Goal: Task Accomplishment & Management: Manage account settings

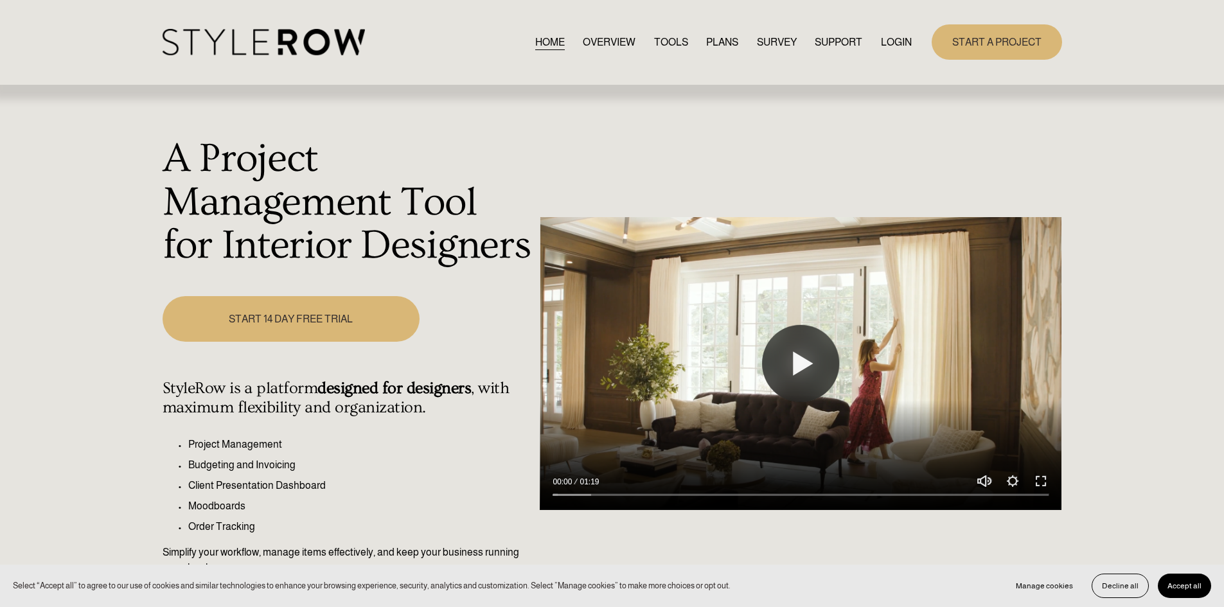
click at [895, 40] on link "LOGIN" at bounding box center [896, 41] width 31 height 17
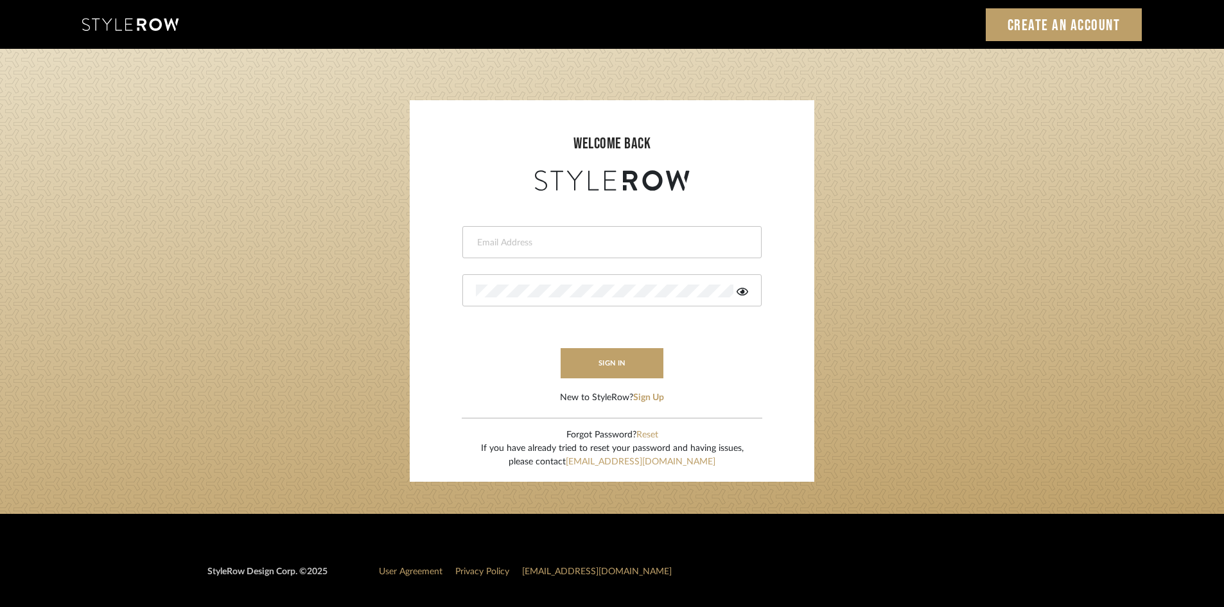
click at [523, 244] on input "email" at bounding box center [610, 242] width 269 height 13
type input "amy.tresbelleinteriors@gmail.com"
click at [545, 284] on div at bounding box center [611, 290] width 299 height 32
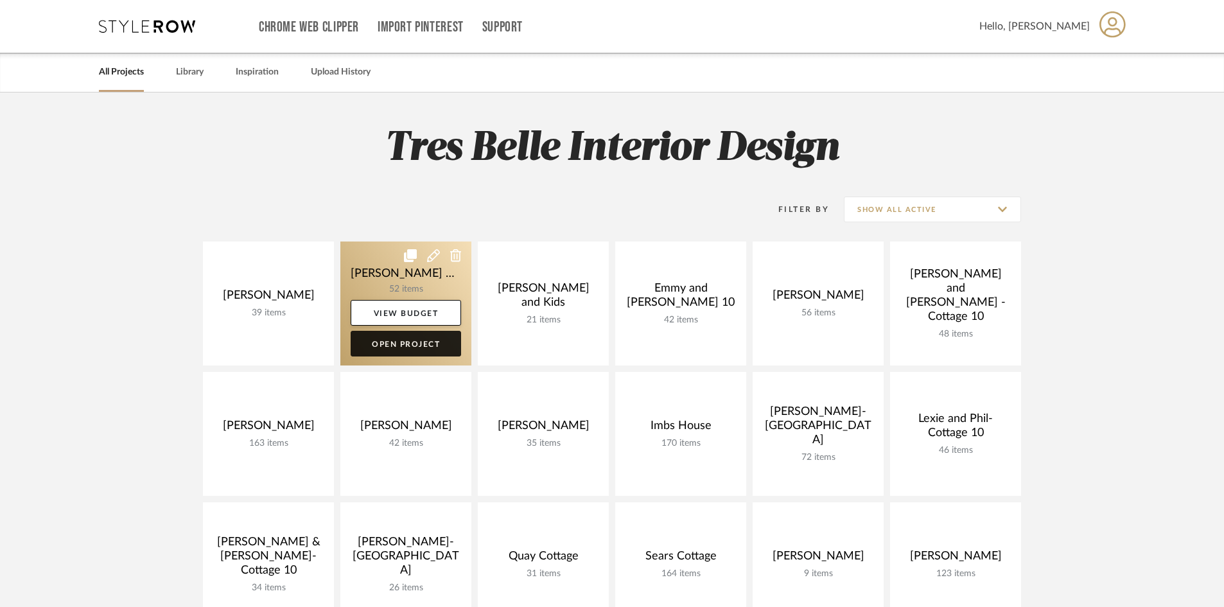
click at [390, 347] on link "Open Project" at bounding box center [406, 344] width 110 height 26
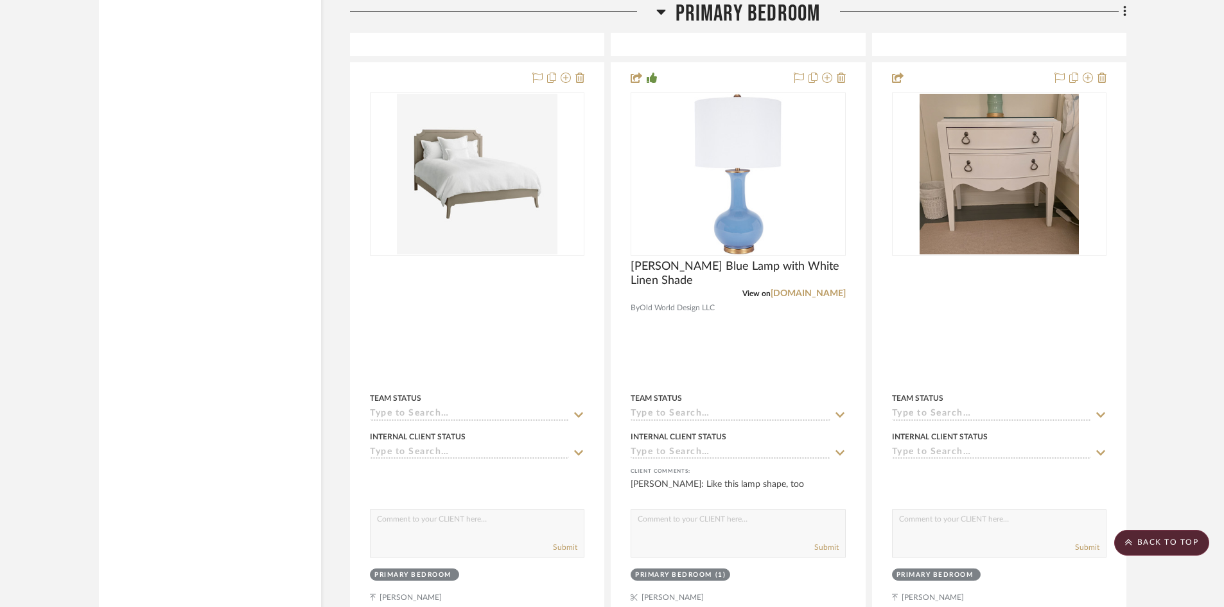
scroll to position [3918, 0]
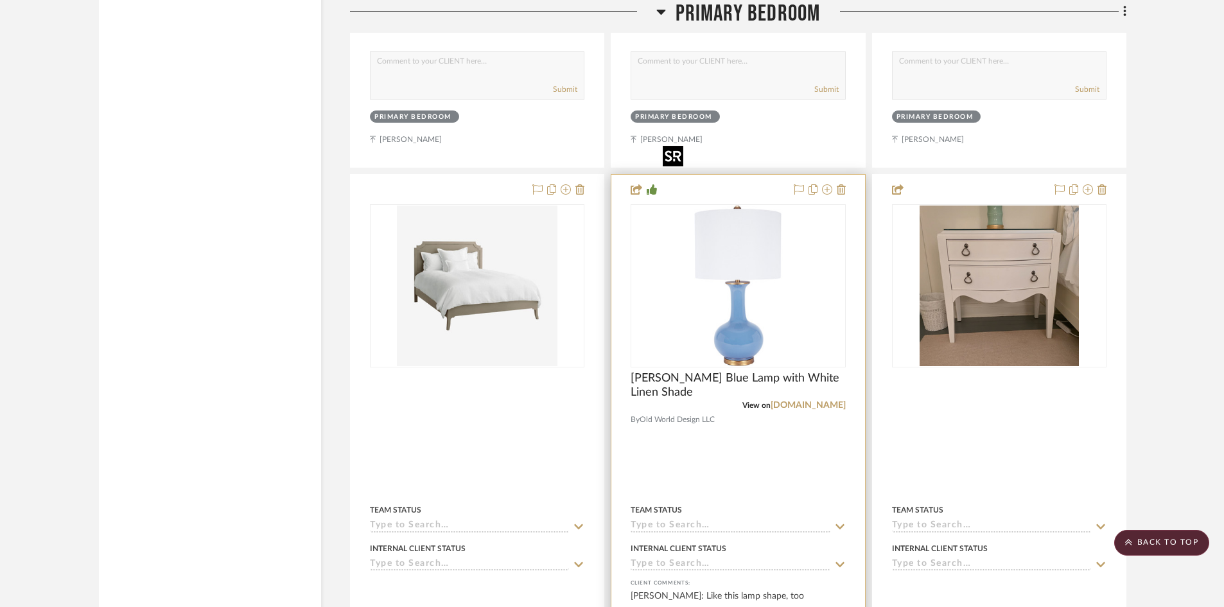
click at [727, 239] on img "0" at bounding box center [738, 286] width 161 height 161
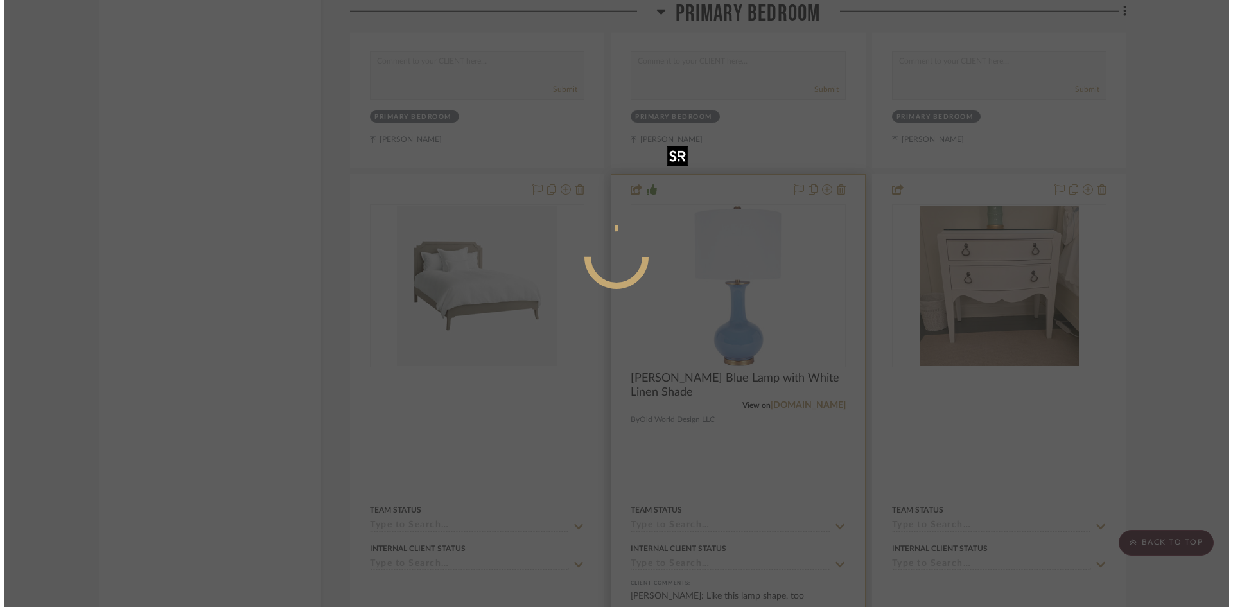
scroll to position [0, 0]
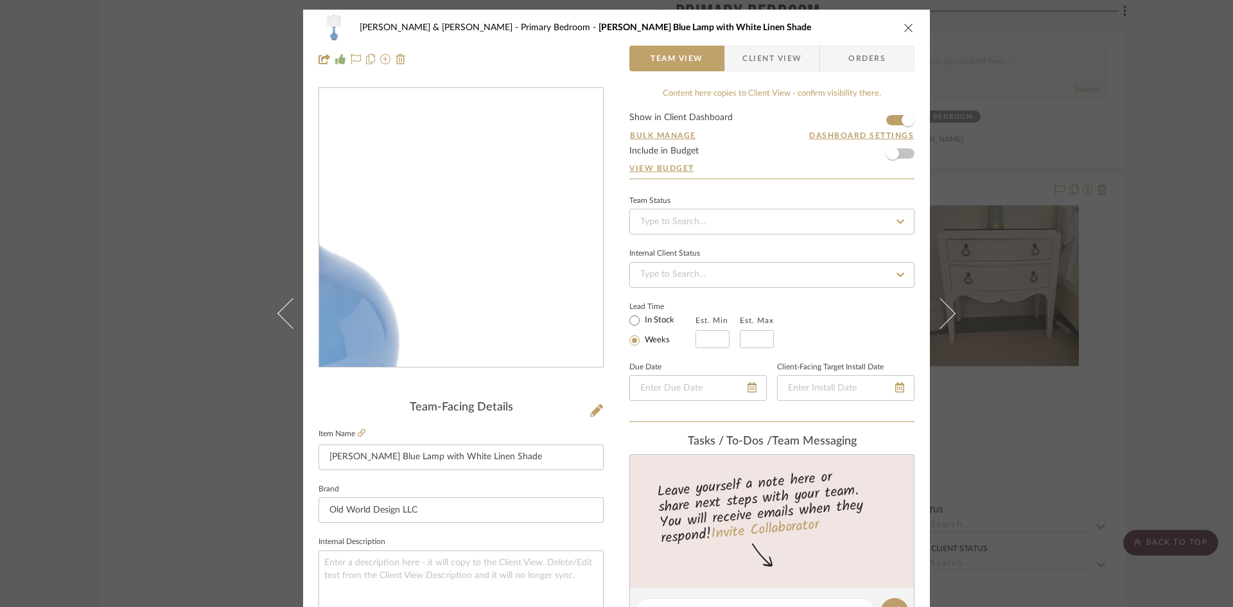
click at [522, 283] on img "0" at bounding box center [461, 228] width 279 height 279
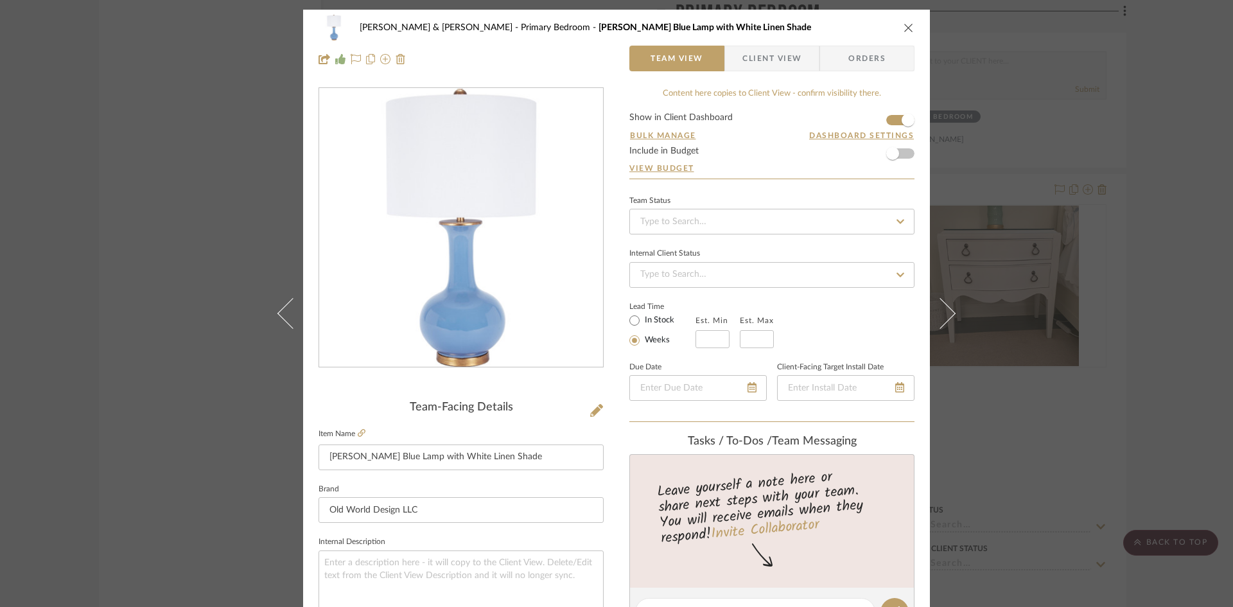
click at [906, 29] on icon "close" at bounding box center [909, 27] width 10 height 10
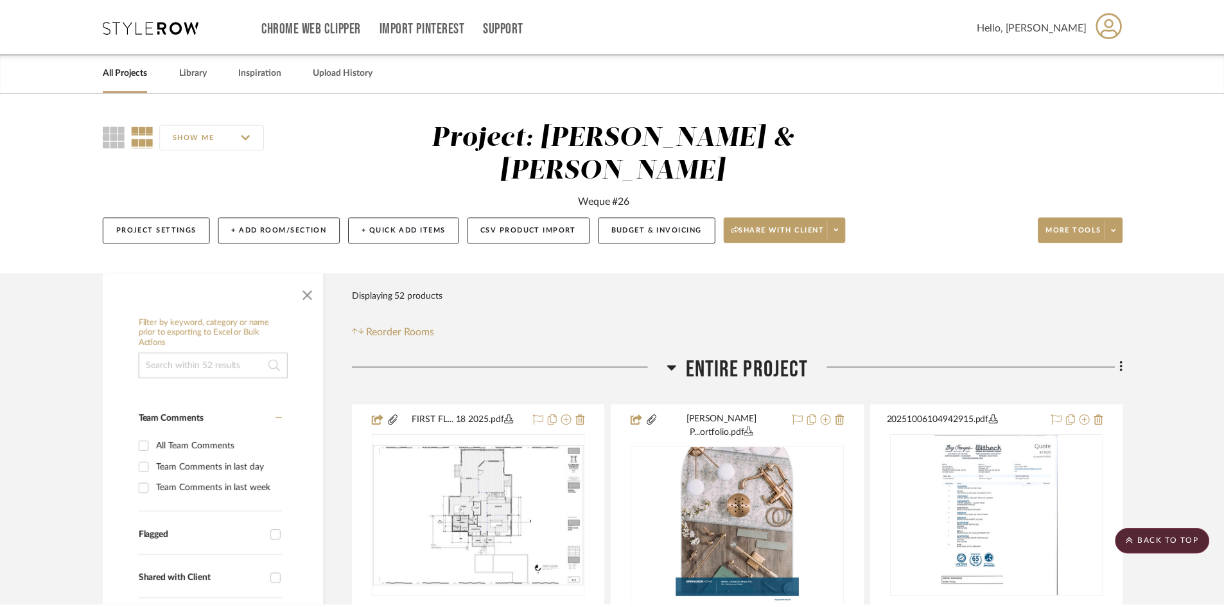
scroll to position [3918, 0]
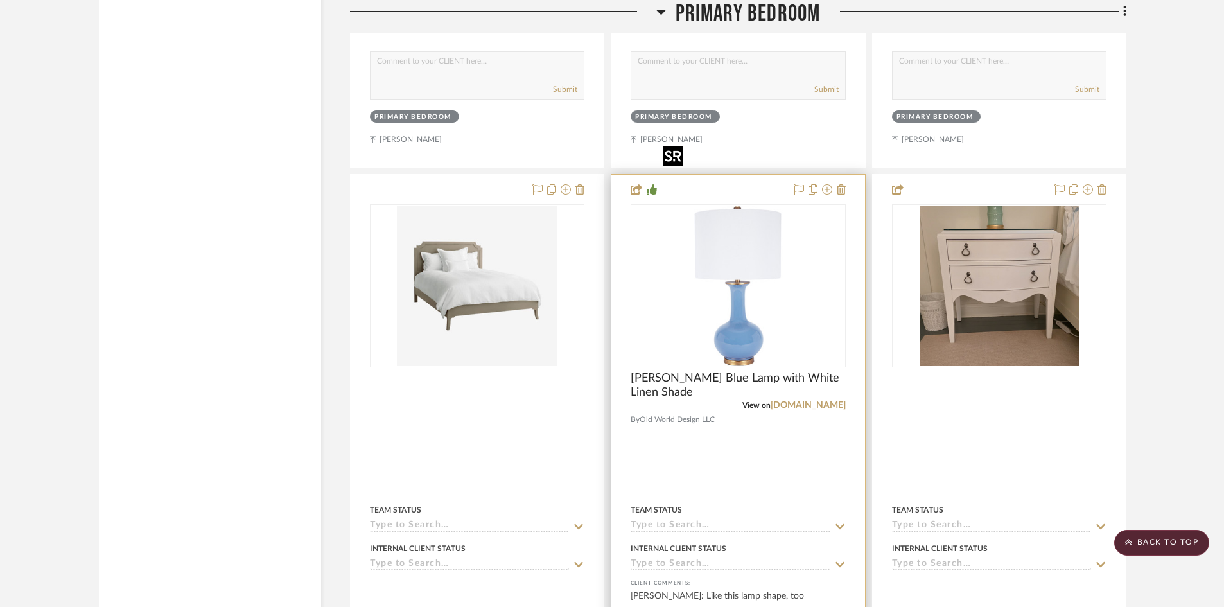
click at [777, 254] on img "0" at bounding box center [738, 286] width 161 height 161
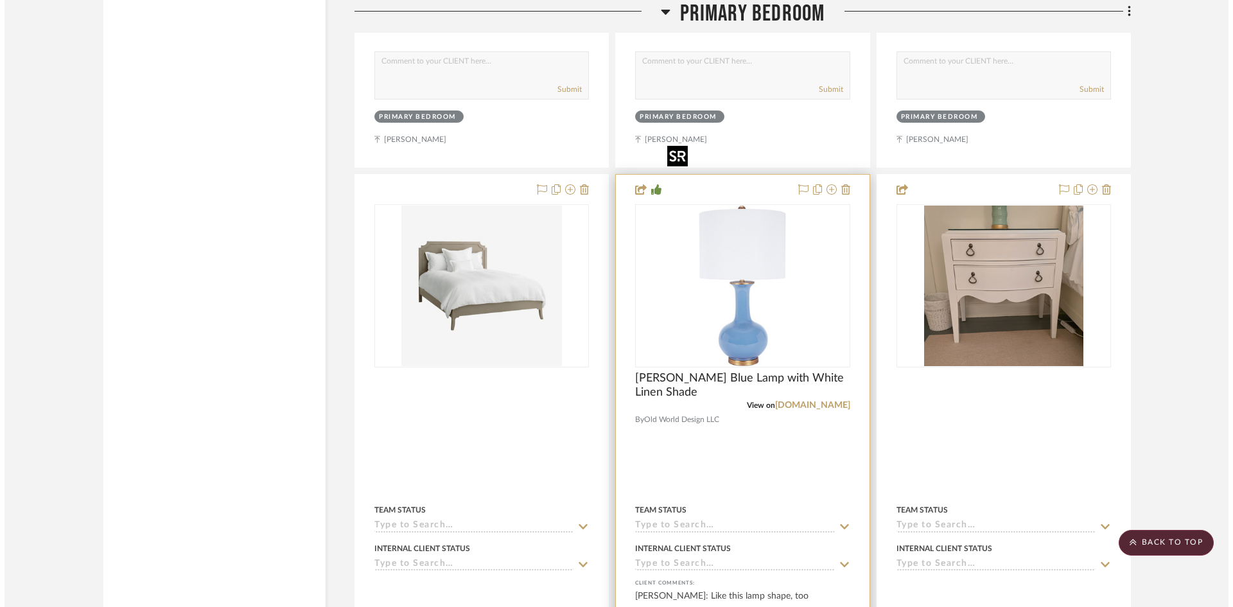
scroll to position [0, 0]
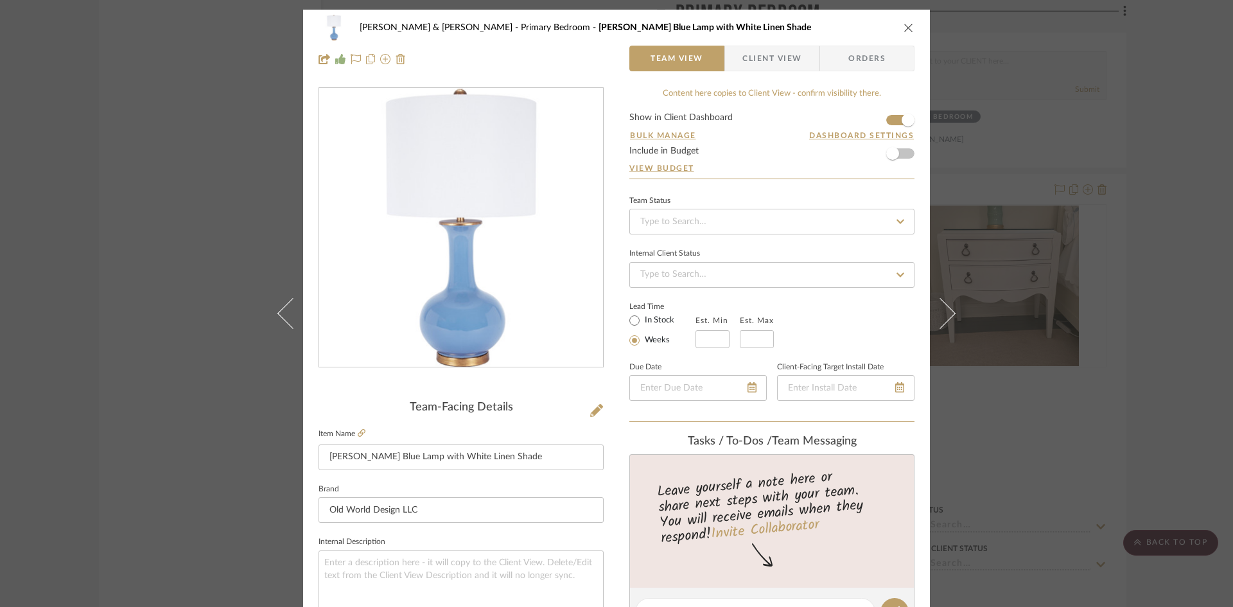
click at [904, 25] on icon "close" at bounding box center [909, 27] width 10 height 10
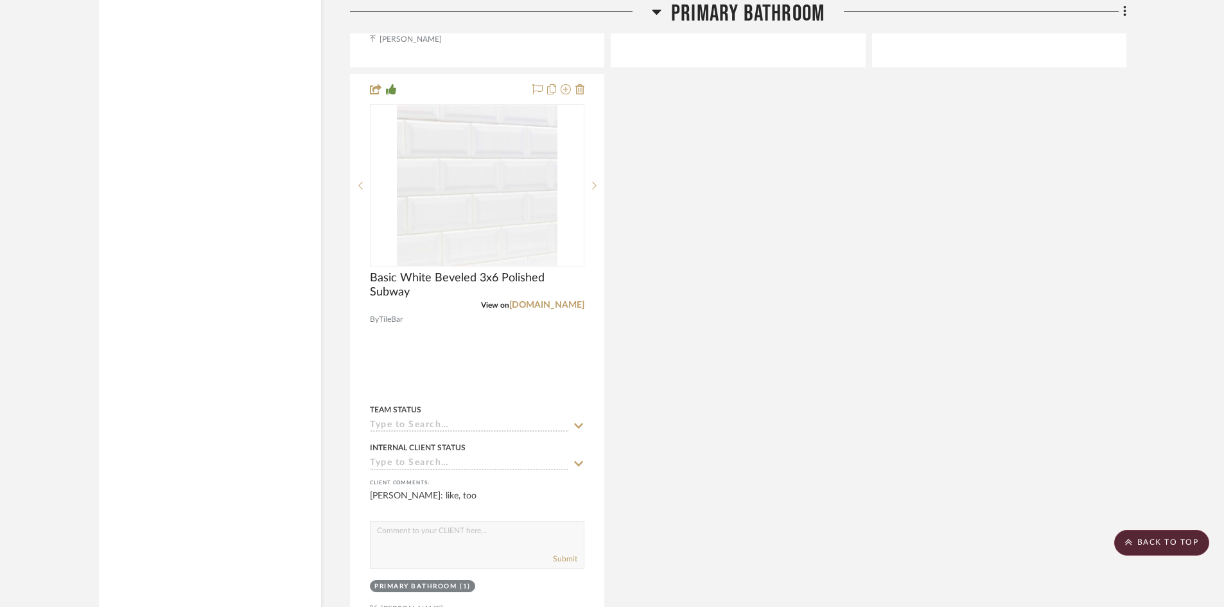
scroll to position [5845, 0]
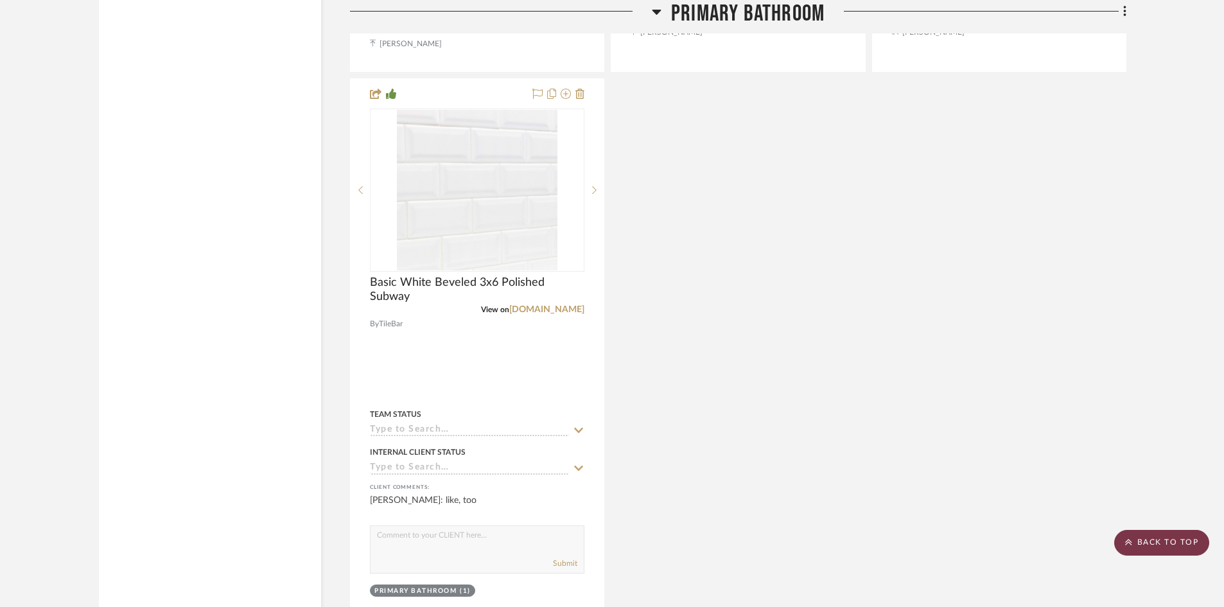
click at [1181, 544] on scroll-to-top-button "BACK TO TOP" at bounding box center [1161, 543] width 95 height 26
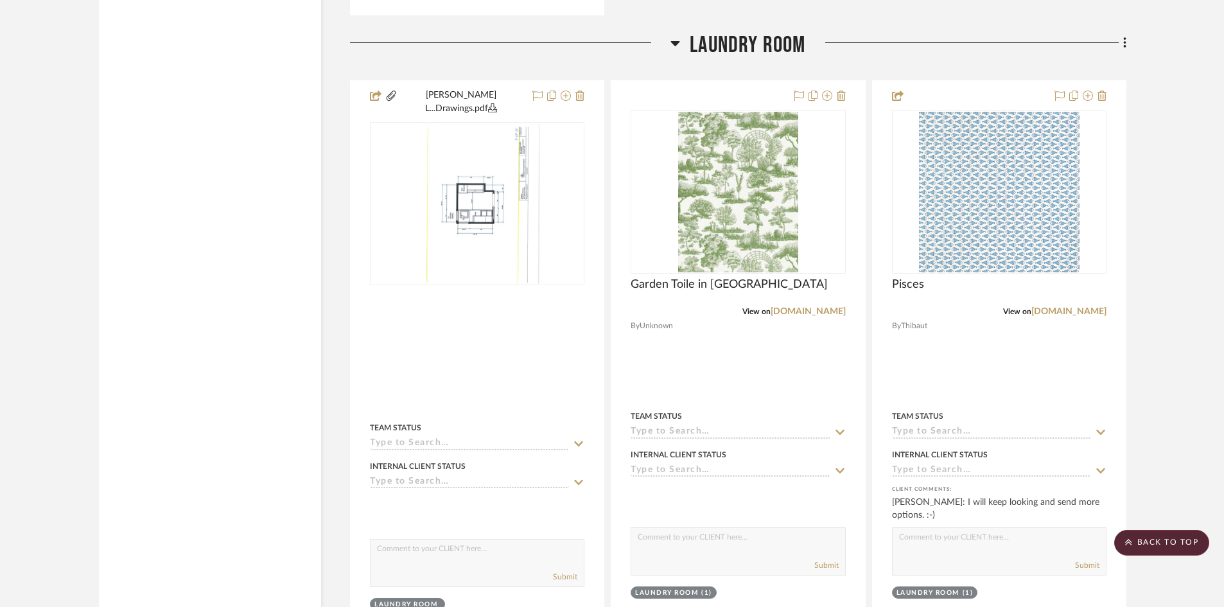
scroll to position [2184, 0]
